Goal: Information Seeking & Learning: Learn about a topic

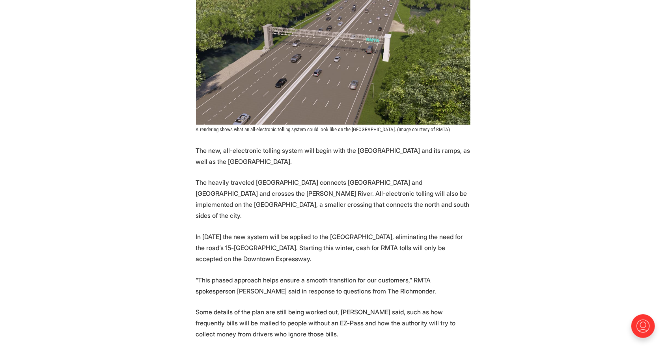
scroll to position [655, 0]
click at [334, 188] on p "The heavily traveled [GEOGRAPHIC_DATA] connects [GEOGRAPHIC_DATA] and [GEOGRAPH…" at bounding box center [333, 199] width 274 height 44
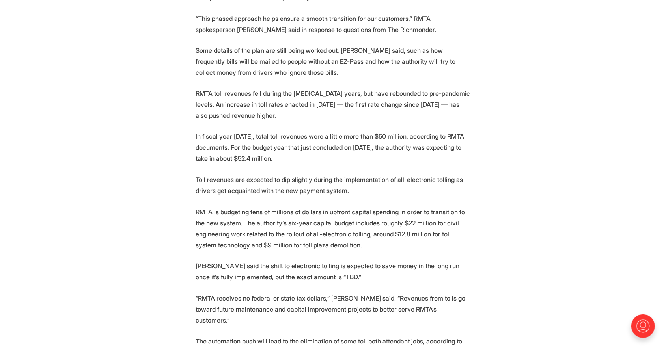
scroll to position [950, 0]
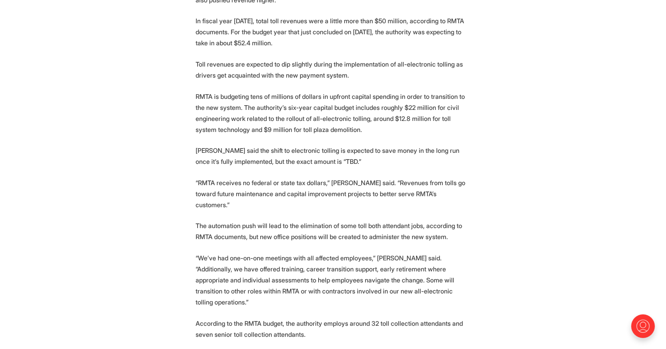
scroll to position [1033, 0]
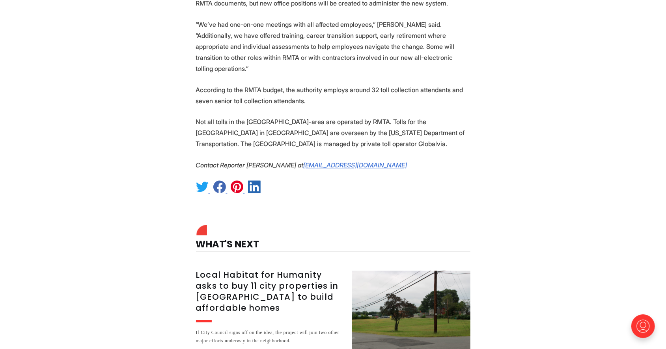
scroll to position [1266, 0]
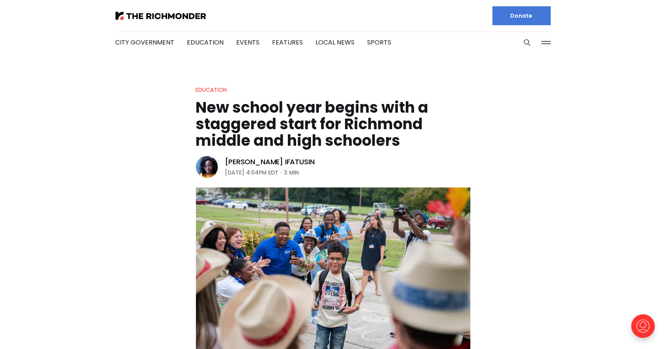
click at [514, 201] on header "Education New school year begins with a staggered start for Richmond middle and…" at bounding box center [333, 234] width 666 height 299
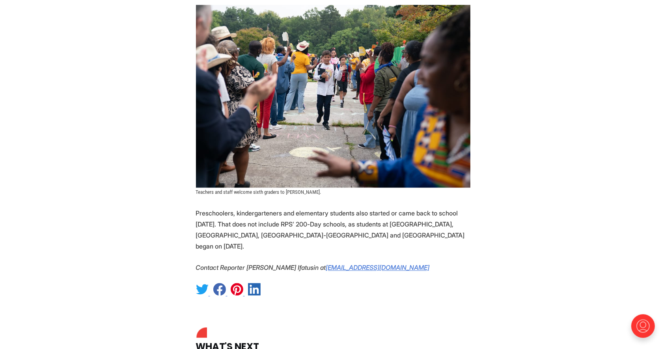
scroll to position [964, 0]
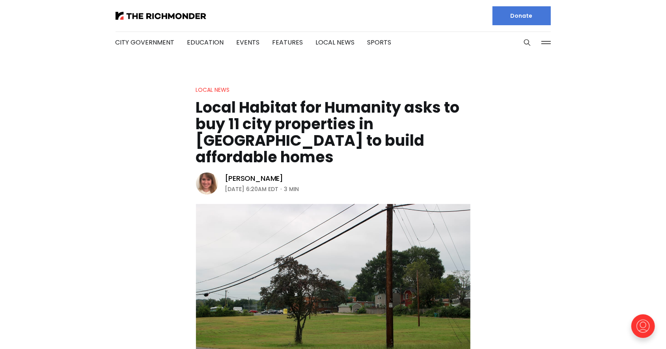
click at [469, 204] on img at bounding box center [333, 296] width 274 height 184
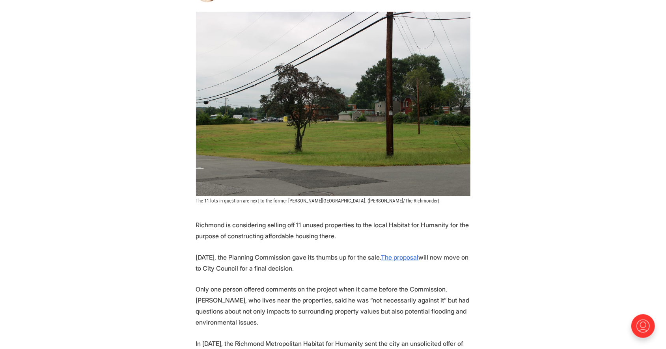
scroll to position [193, 0]
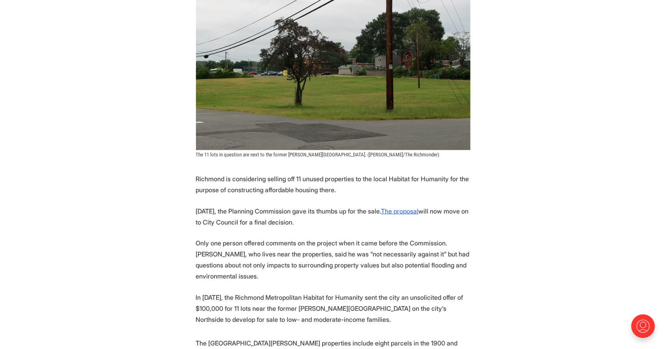
scroll to position [240, 0]
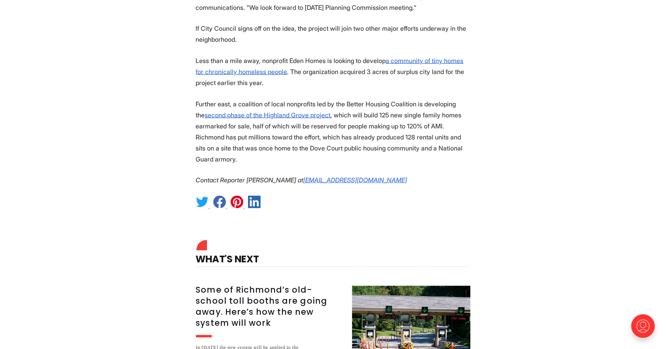
scroll to position [801, 0]
